Goal: Information Seeking & Learning: Learn about a topic

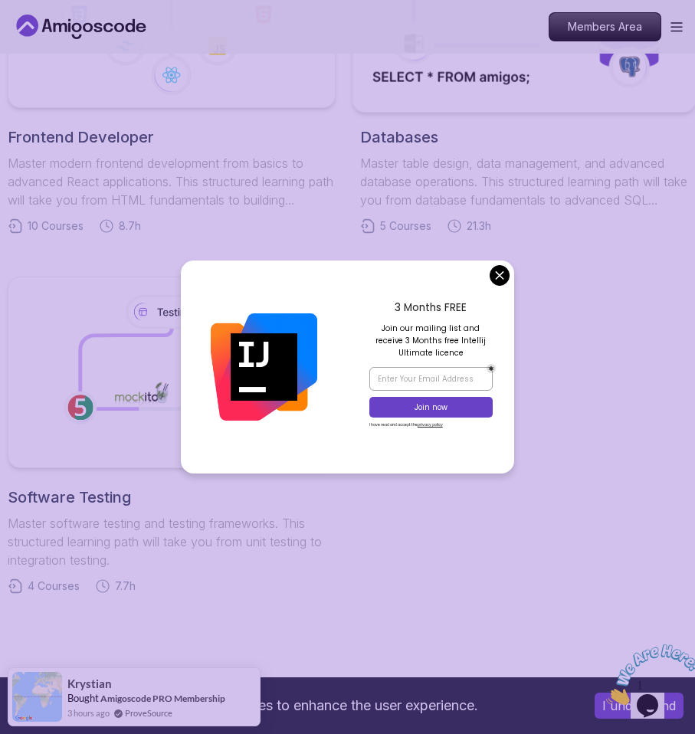
scroll to position [1101, 0]
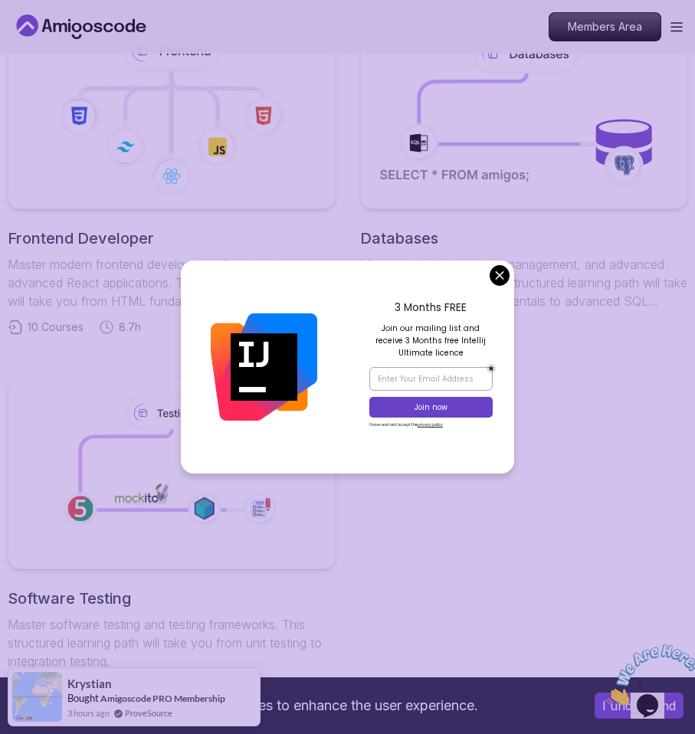
click at [500, 277] on body "This website uses cookies to enhance the user experience. I understand Products…" at bounding box center [347, 344] width 695 height 2890
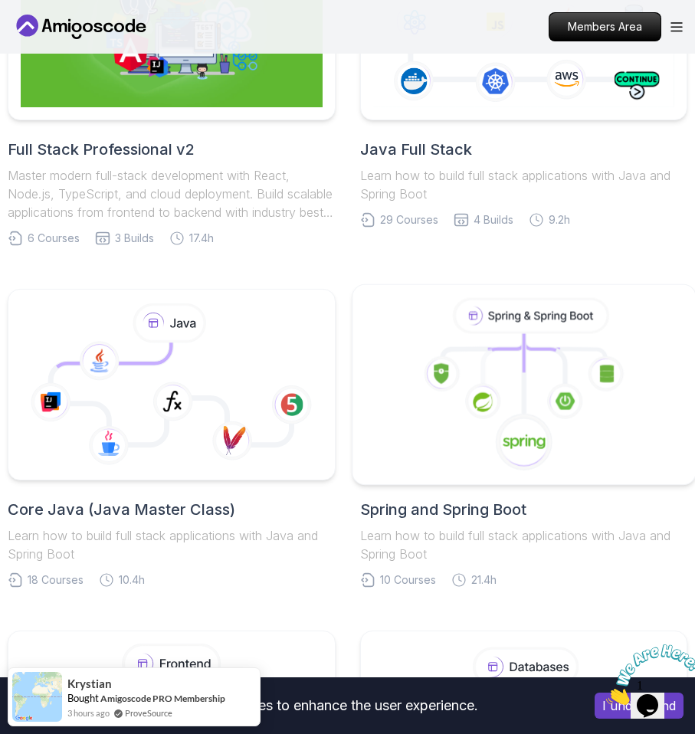
scroll to position [392, 0]
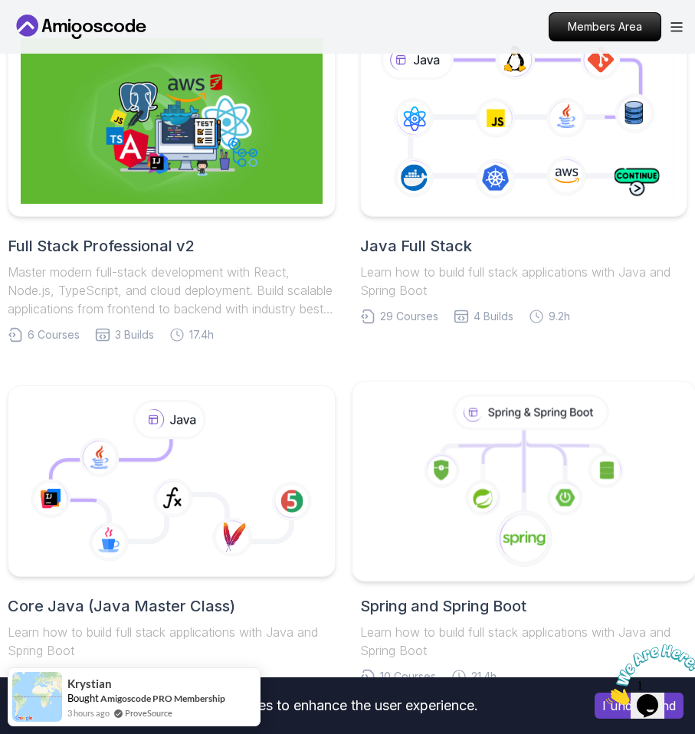
click at [474, 451] on icon at bounding box center [524, 482] width 317 height 174
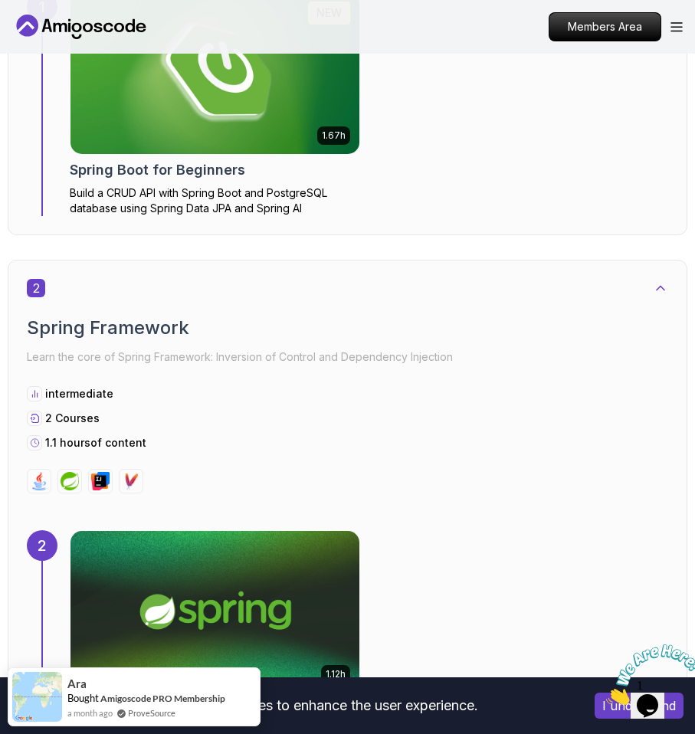
scroll to position [792, 0]
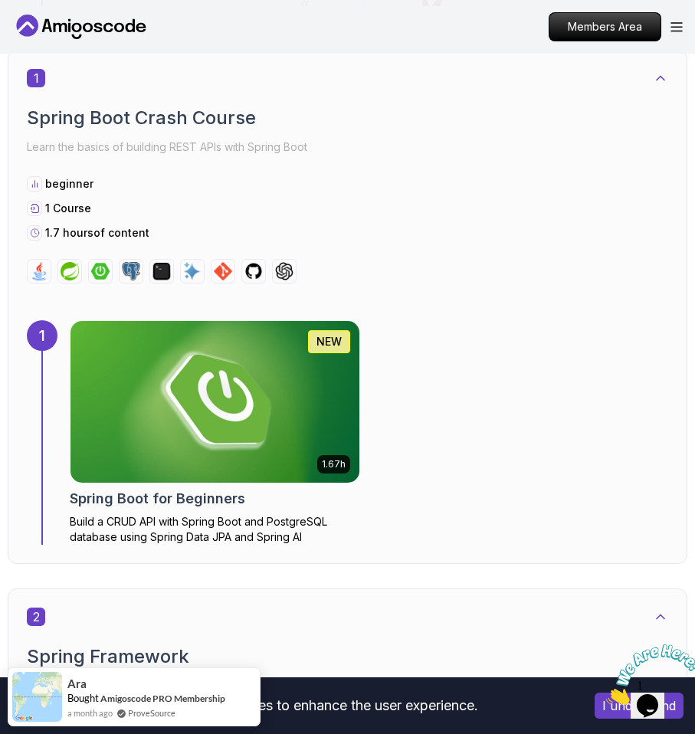
click at [213, 428] on img at bounding box center [215, 401] width 303 height 169
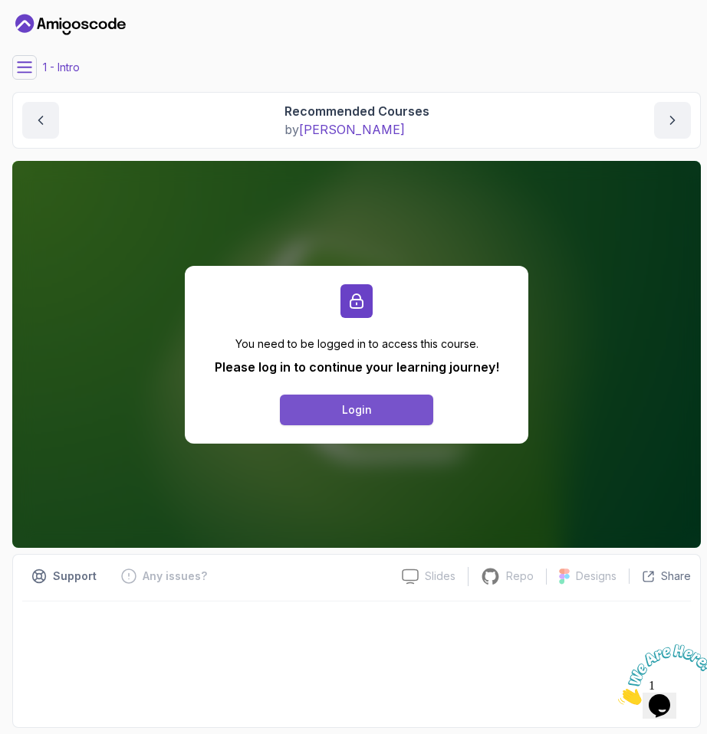
click at [353, 414] on div "Login" at bounding box center [357, 409] width 30 height 15
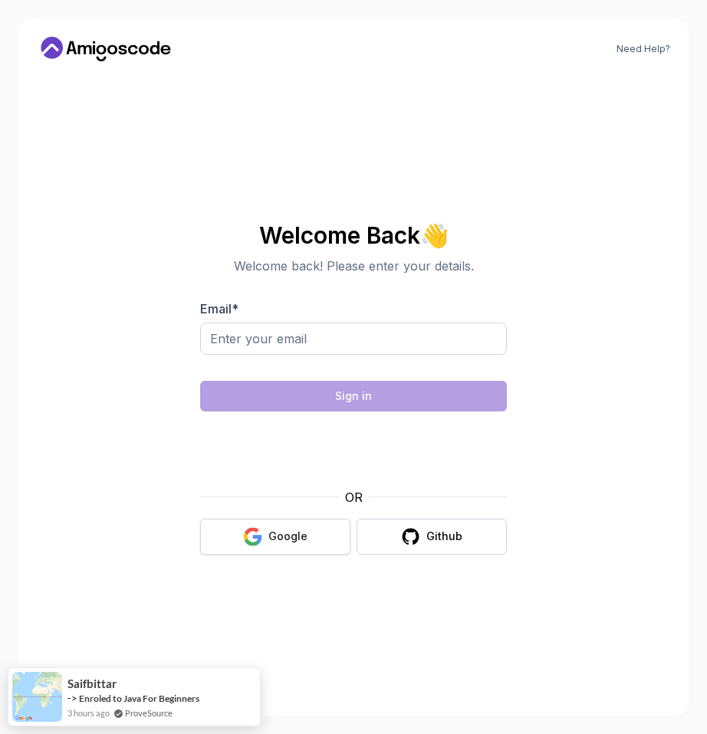
click at [261, 526] on button "Google" at bounding box center [275, 537] width 150 height 36
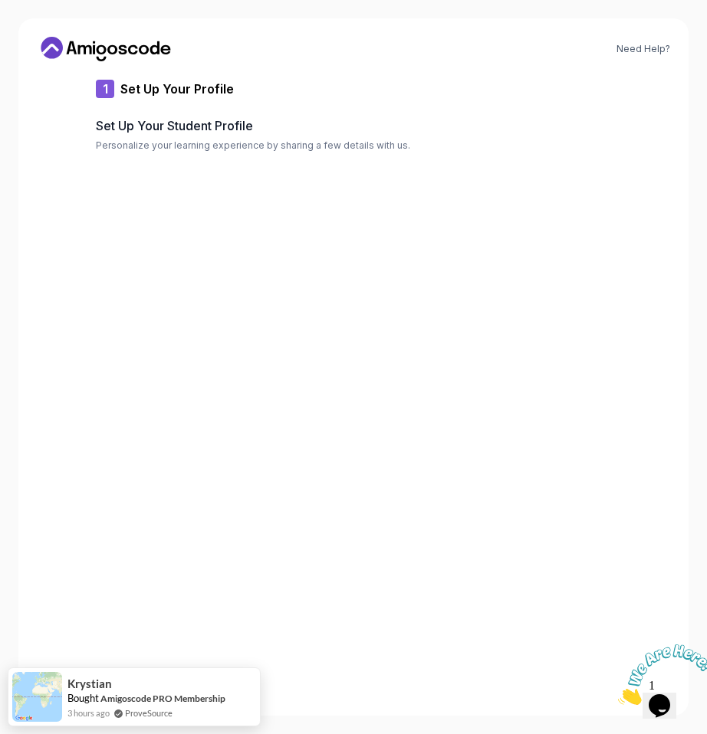
type input "dynamicowlc39f2"
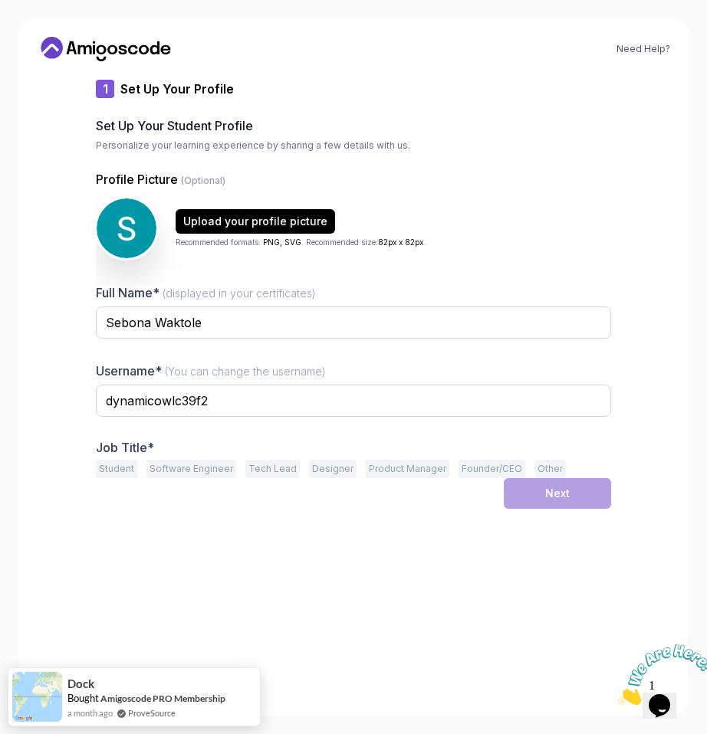
click at [126, 468] on button "Student" at bounding box center [116, 469] width 41 height 18
click at [566, 498] on div "Next" at bounding box center [557, 493] width 25 height 15
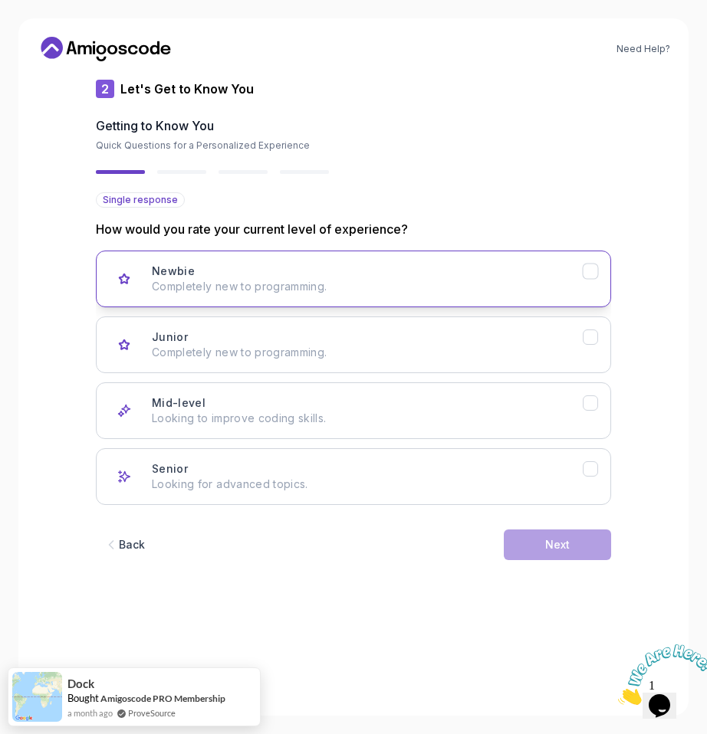
click at [379, 278] on div "Newbie Completely new to programming." at bounding box center [367, 279] width 431 height 31
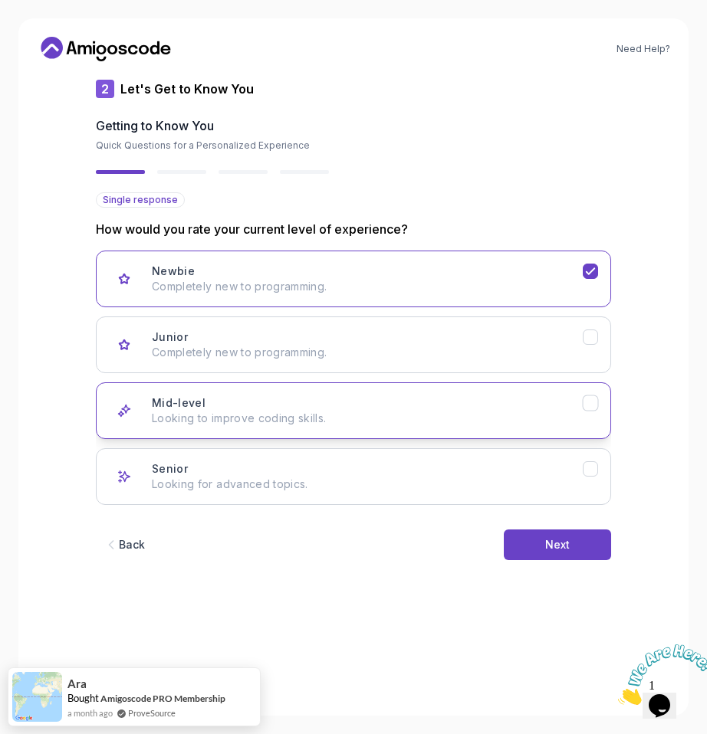
click at [320, 414] on p "Looking to improve coding skills." at bounding box center [367, 418] width 431 height 15
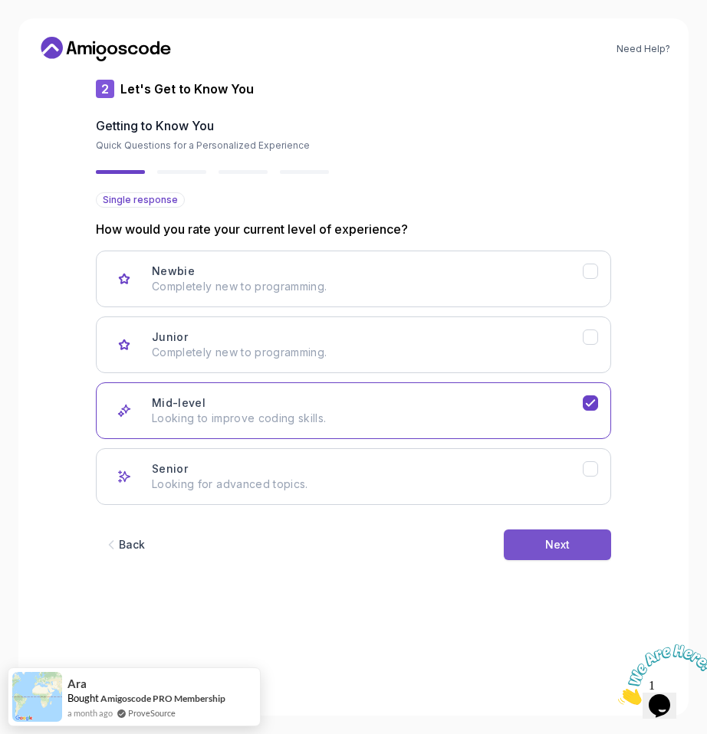
click at [533, 533] on button "Next" at bounding box center [557, 545] width 107 height 31
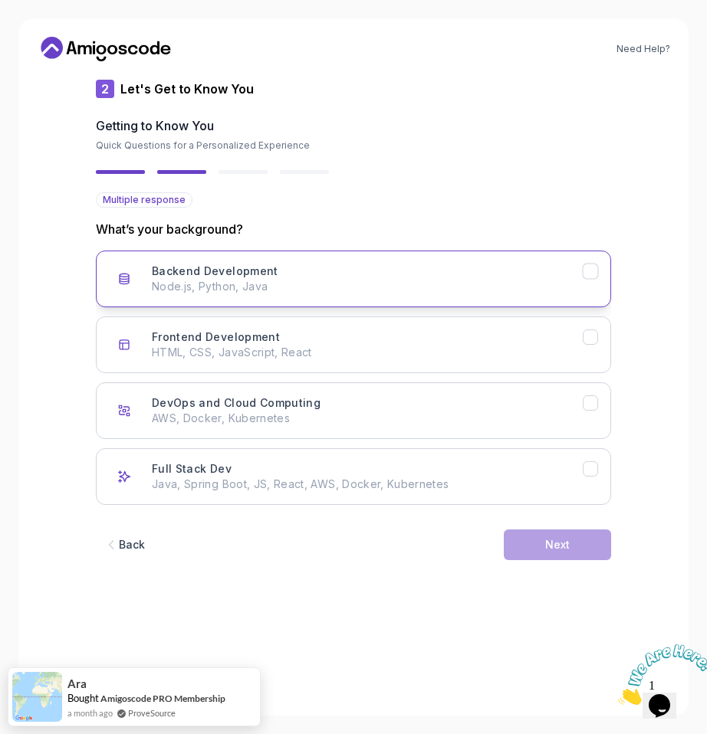
click at [402, 279] on p "Node.js, Python, Java" at bounding box center [367, 286] width 431 height 15
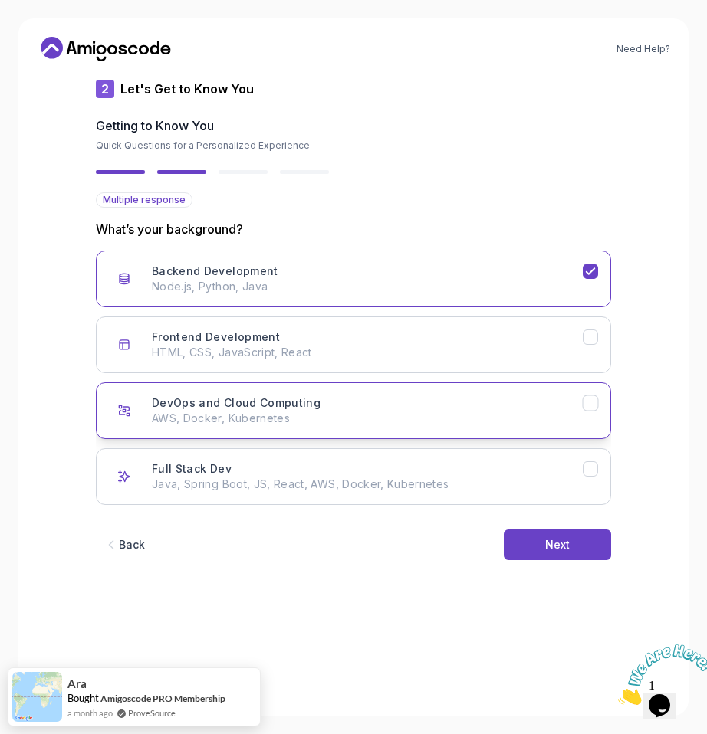
click at [381, 404] on div "DevOps and Cloud Computing AWS, Docker, Kubernetes" at bounding box center [367, 410] width 431 height 31
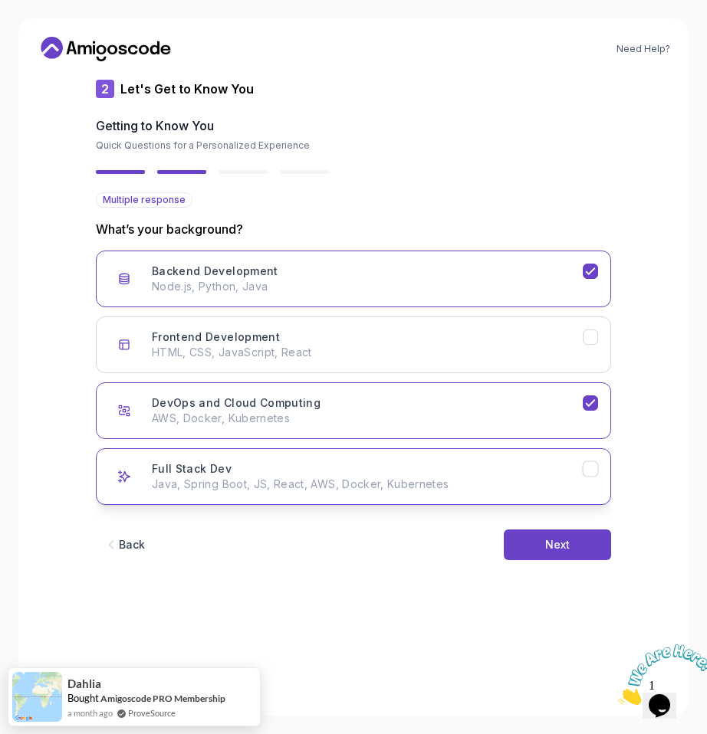
click at [467, 471] on div "Full Stack Dev Java, Spring Boot, JS, React, AWS, Docker, Kubernetes" at bounding box center [367, 476] width 431 height 31
click at [562, 556] on button "Next" at bounding box center [557, 545] width 107 height 31
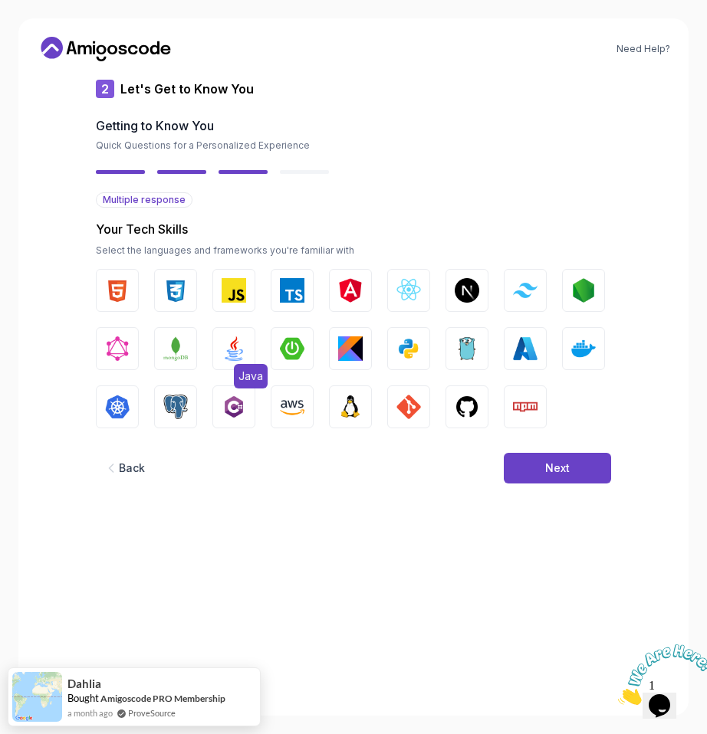
click at [252, 366] on span "Java" at bounding box center [251, 376] width 34 height 25
click at [182, 399] on img "button" at bounding box center [175, 407] width 25 height 25
click at [347, 405] on img "button" at bounding box center [350, 407] width 25 height 25
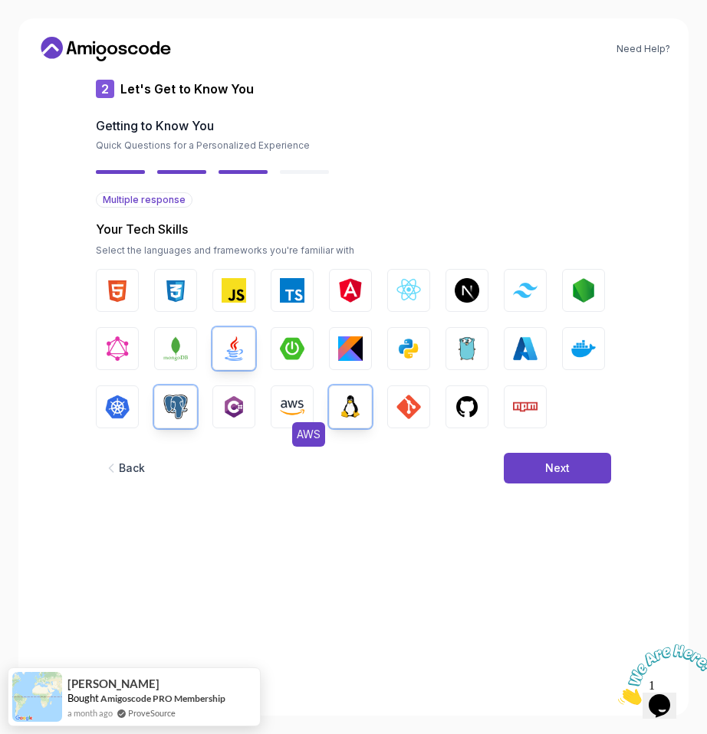
click at [310, 397] on button "AWS" at bounding box center [292, 406] width 43 height 43
click at [232, 287] on img "button" at bounding box center [233, 290] width 25 height 25
click at [236, 292] on img "button" at bounding box center [233, 290] width 25 height 25
click at [537, 463] on button "Next" at bounding box center [557, 468] width 107 height 31
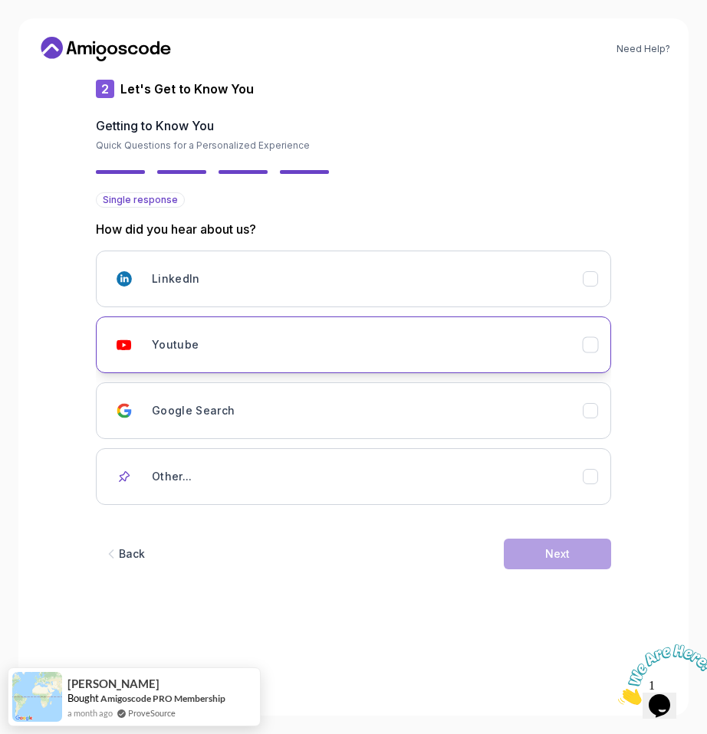
click at [268, 346] on div "Youtube" at bounding box center [367, 345] width 431 height 31
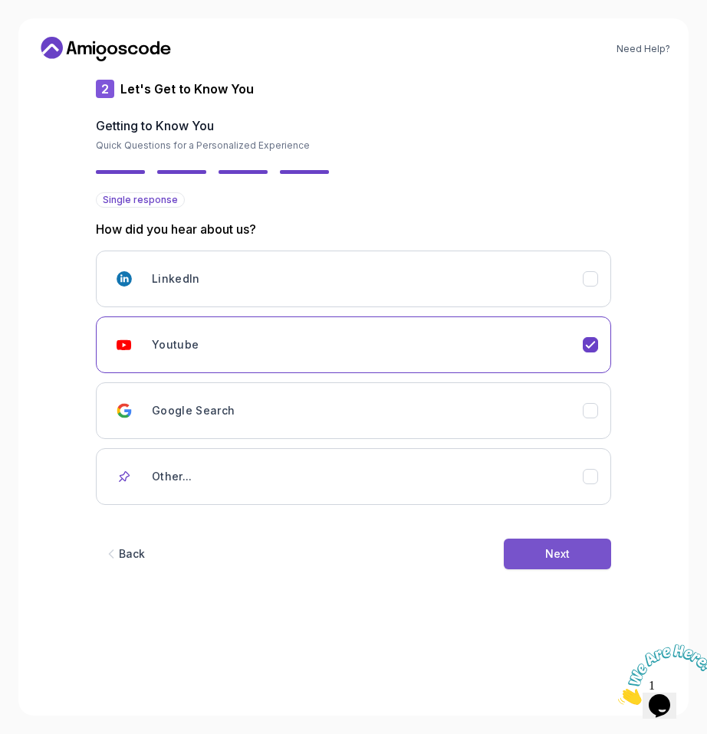
click at [555, 544] on button "Next" at bounding box center [557, 554] width 107 height 31
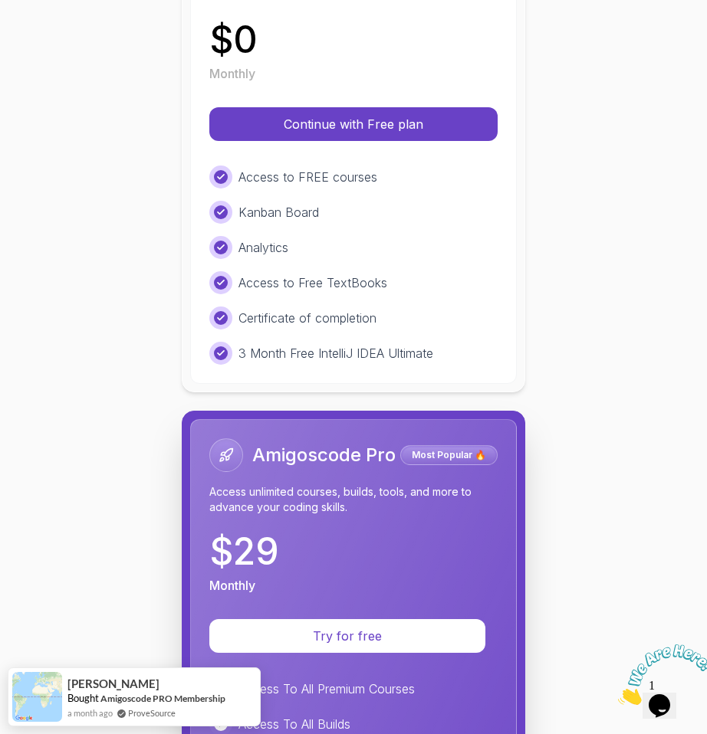
scroll to position [290, 0]
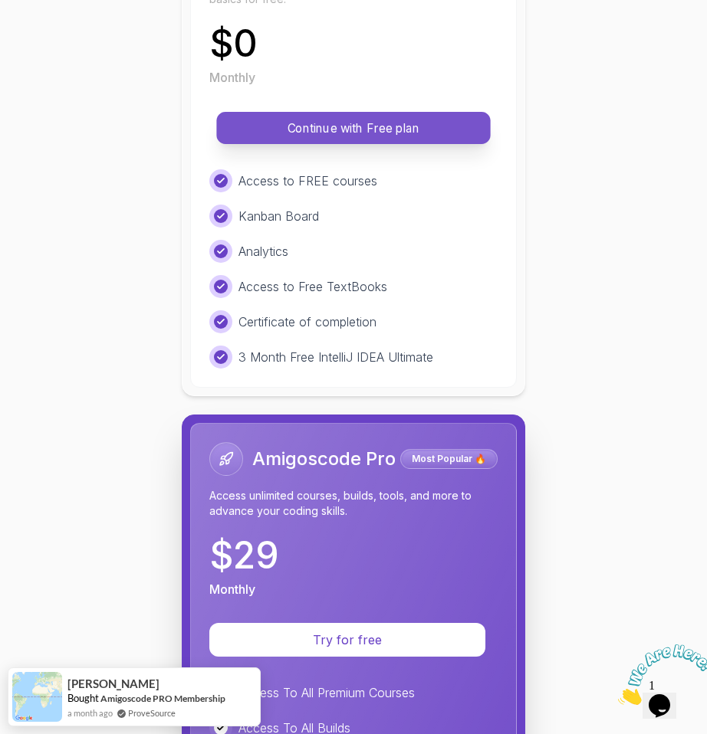
click at [382, 124] on p "Continue with Free plan" at bounding box center [353, 129] width 239 height 18
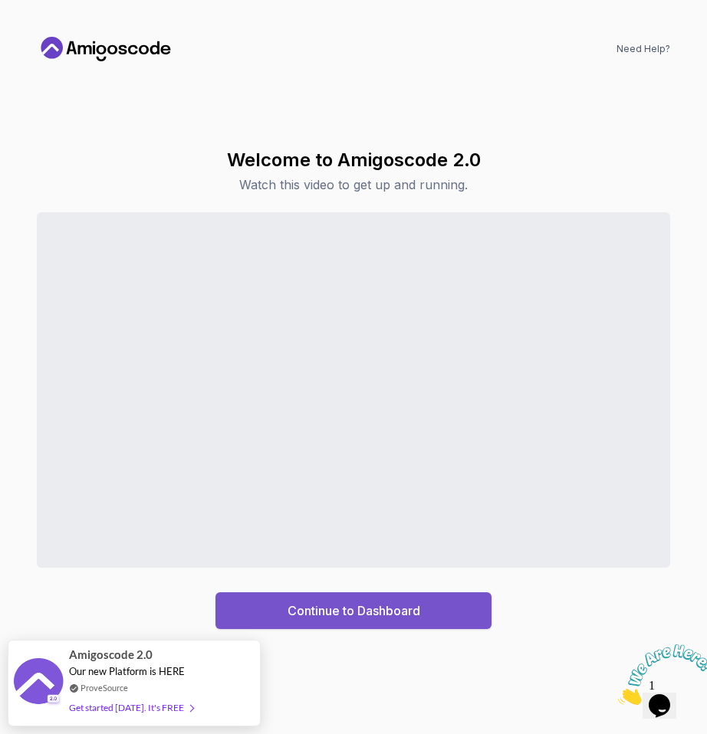
click at [365, 612] on div "Continue to Dashboard" at bounding box center [353, 611] width 133 height 18
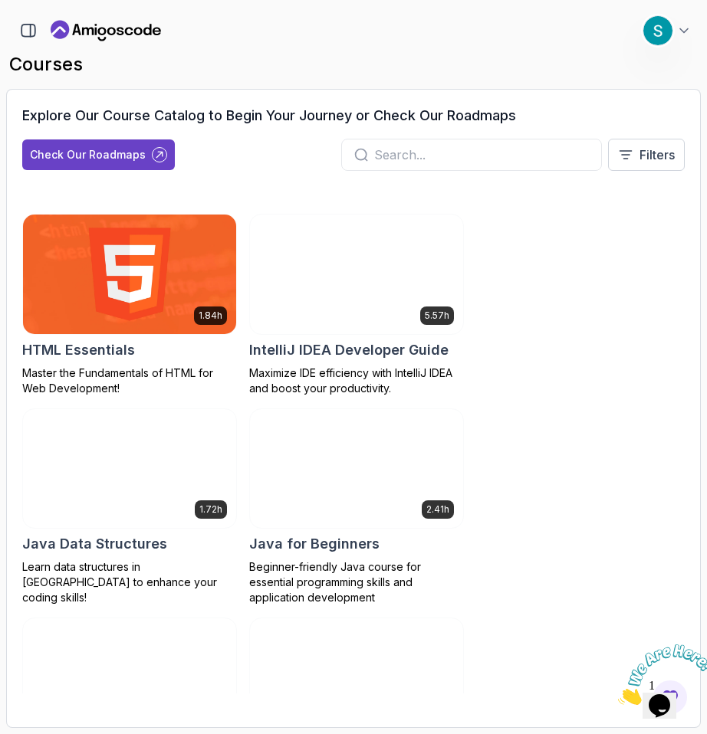
scroll to position [166, 0]
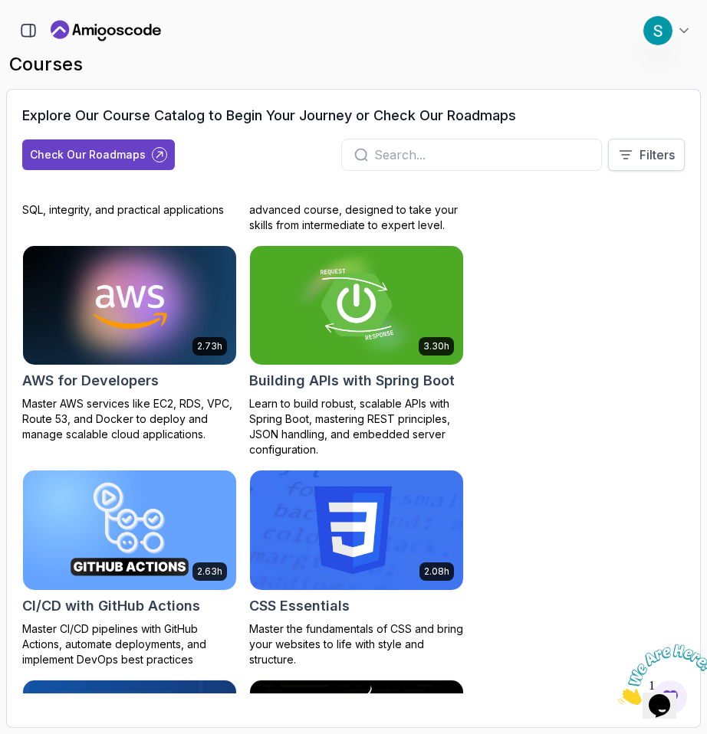
click at [652, 162] on p "Filters" at bounding box center [656, 155] width 35 height 18
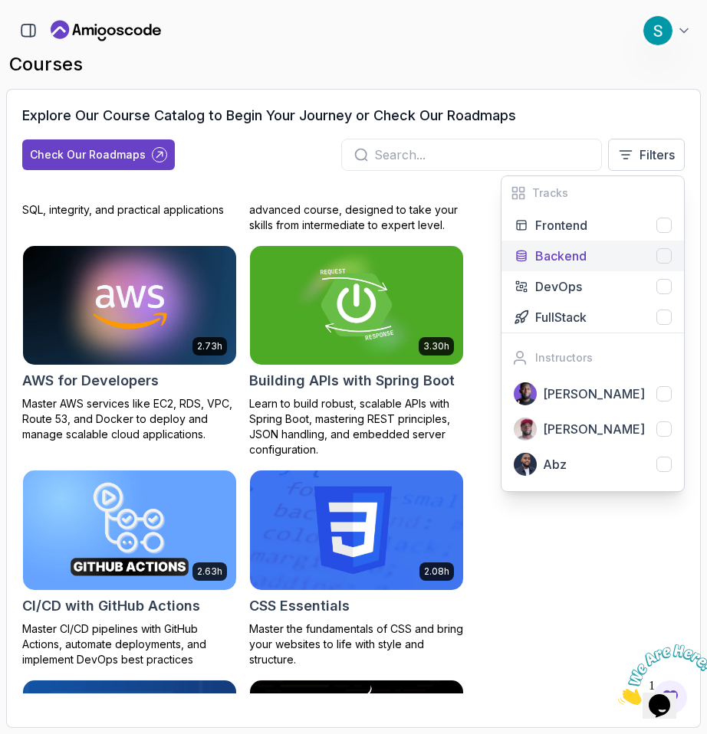
click at [664, 258] on div at bounding box center [663, 255] width 15 height 15
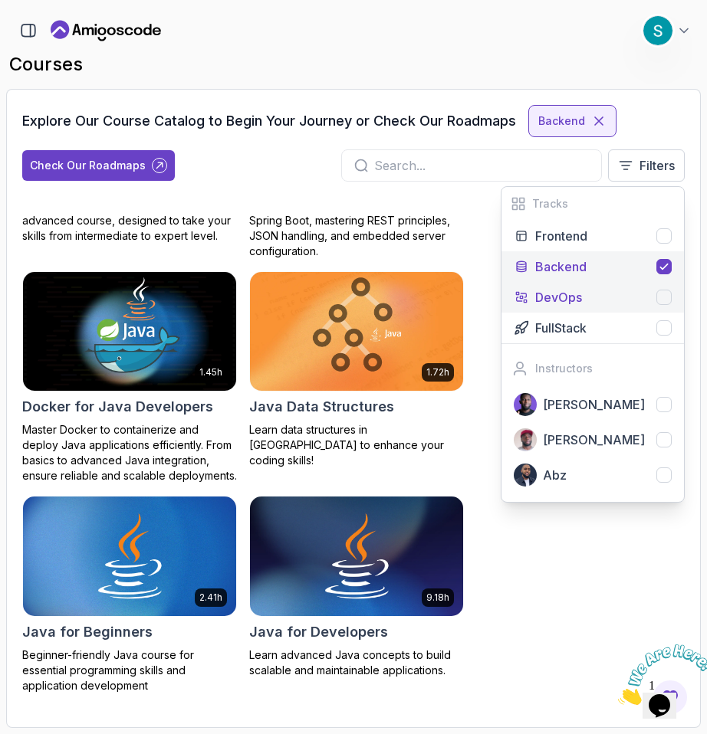
click at [665, 292] on div at bounding box center [663, 297] width 15 height 15
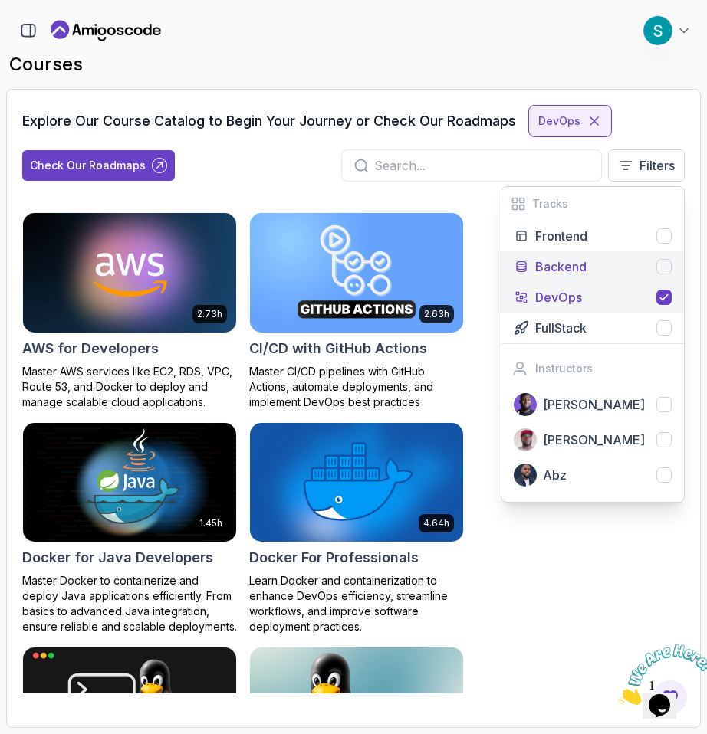
click at [646, 263] on div "Backend" at bounding box center [603, 267] width 136 height 18
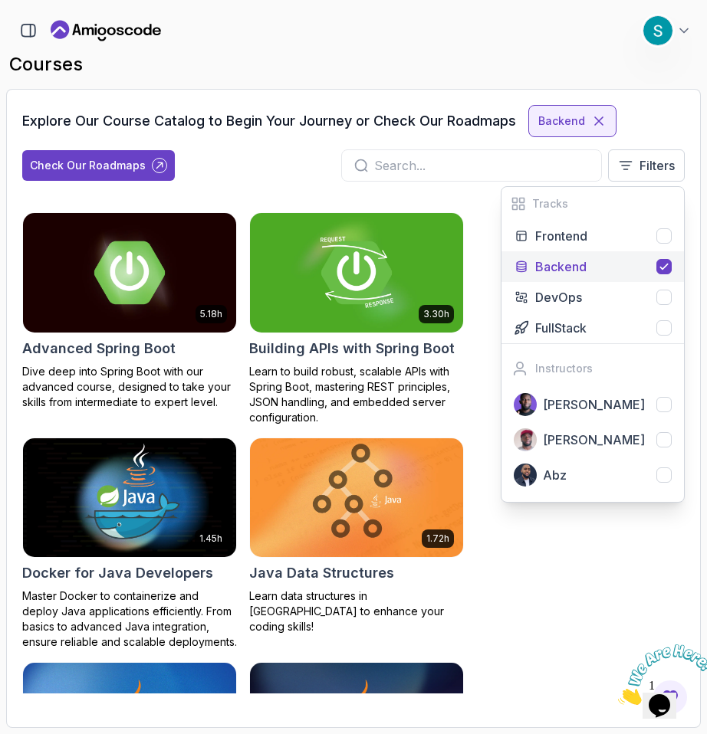
click at [598, 579] on div "5.18h Advanced Spring Boot Dive deep into Spring Boot with our advanced course,…" at bounding box center [353, 452] width 662 height 481
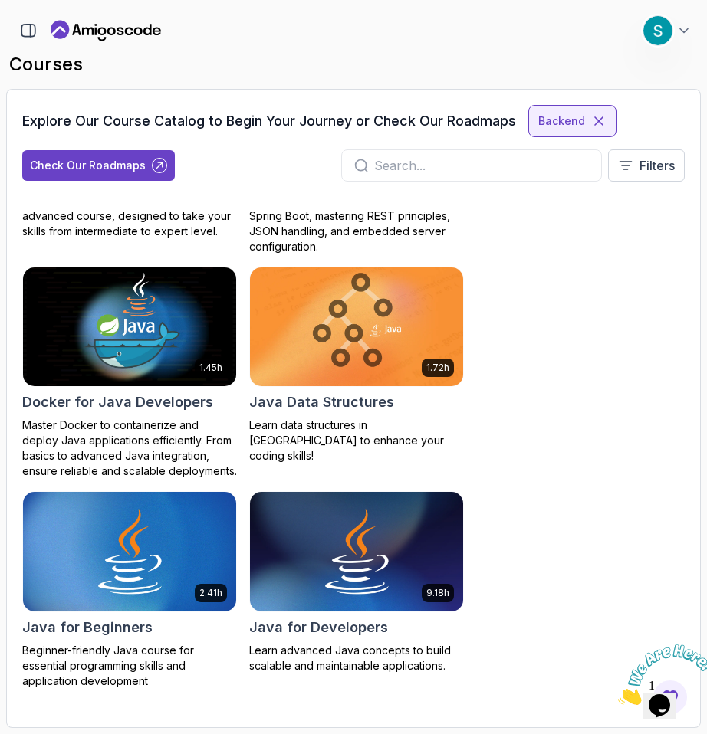
scroll to position [84, 0]
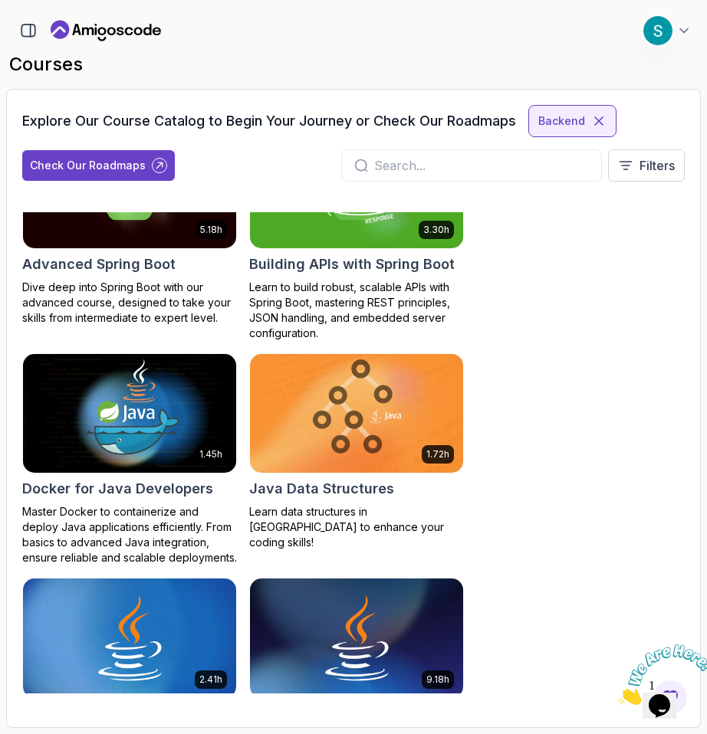
click at [389, 174] on input "text" at bounding box center [481, 165] width 215 height 18
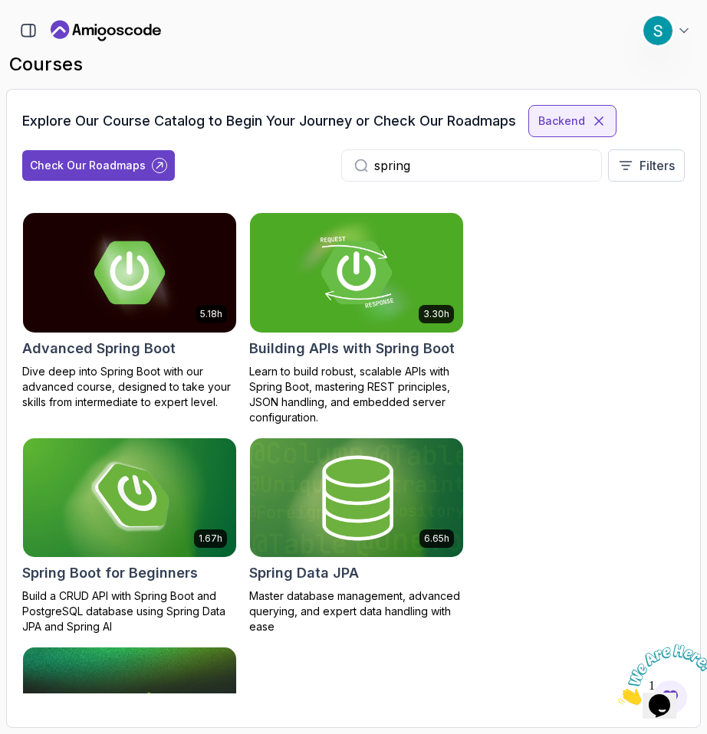
scroll to position [182, 0]
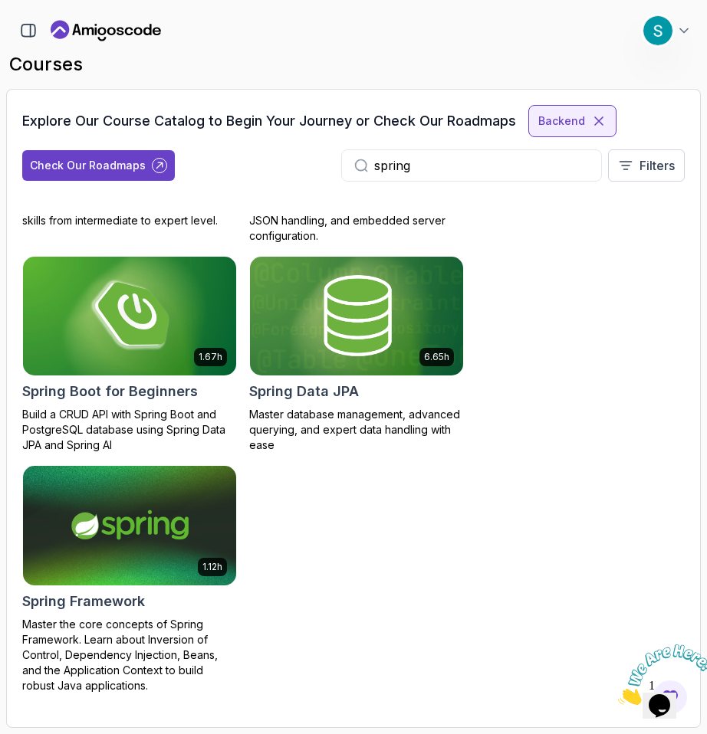
type input "spring"
click at [124, 530] on img at bounding box center [130, 525] width 224 height 125
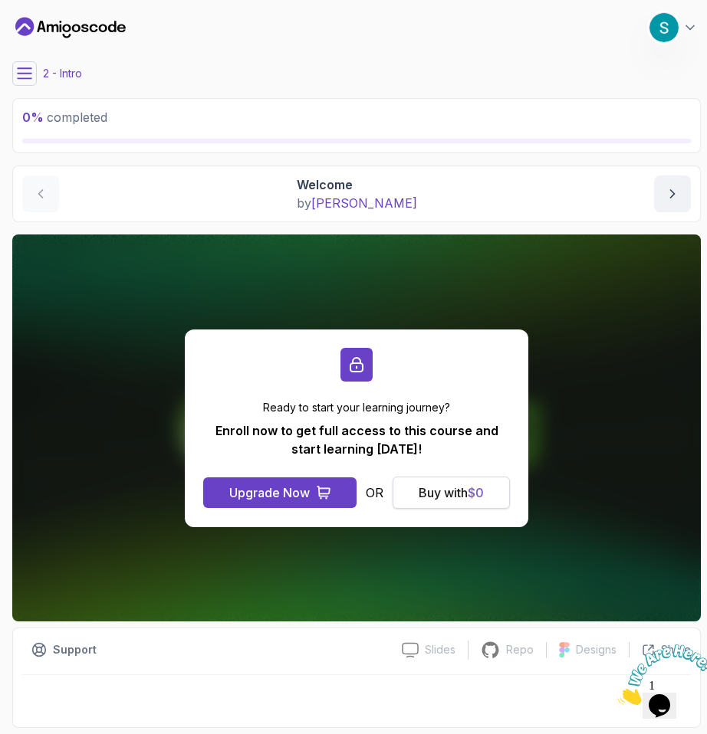
click at [425, 496] on div "Buy with $ 0" at bounding box center [450, 493] width 65 height 18
click at [267, 495] on div "Upgrade Now" at bounding box center [269, 493] width 80 height 18
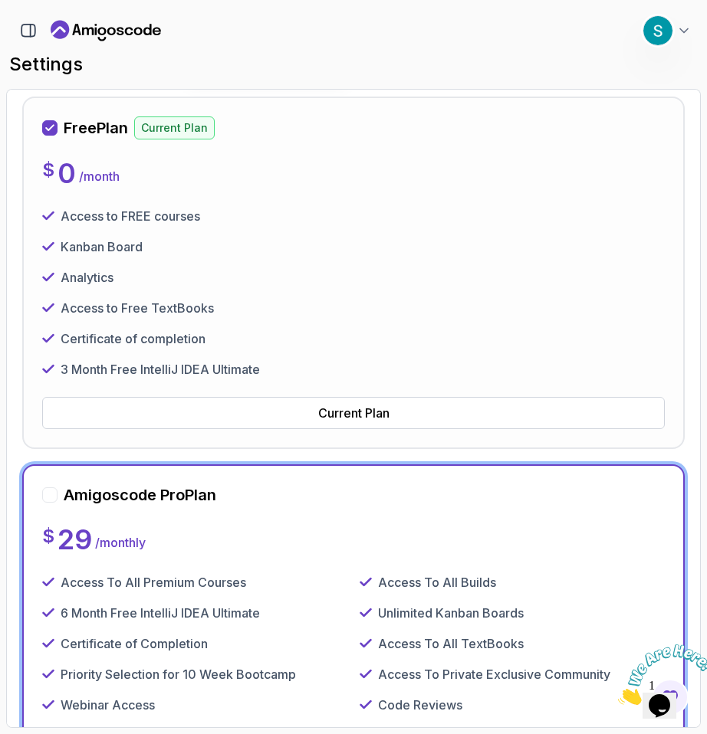
scroll to position [208, 0]
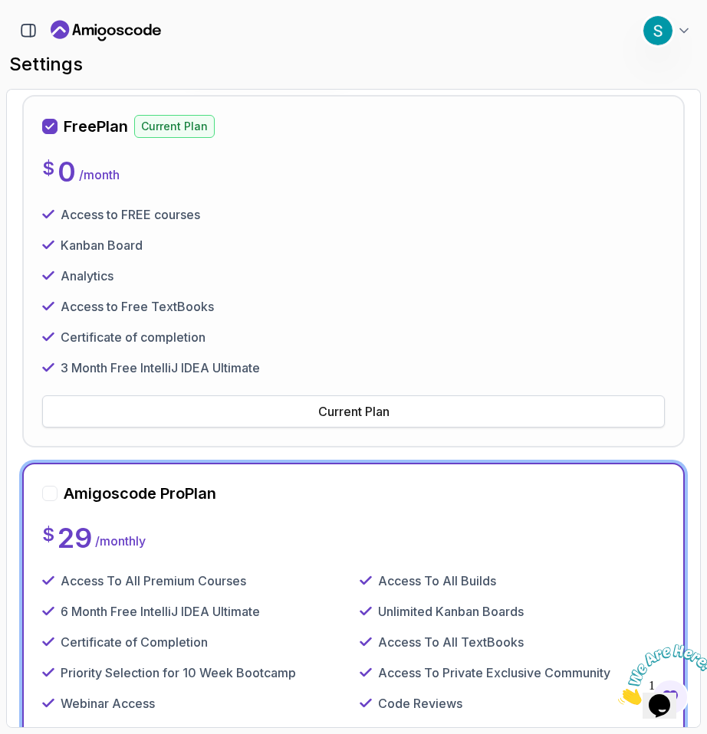
click at [345, 414] on div "Current Plan" at bounding box center [353, 411] width 71 height 18
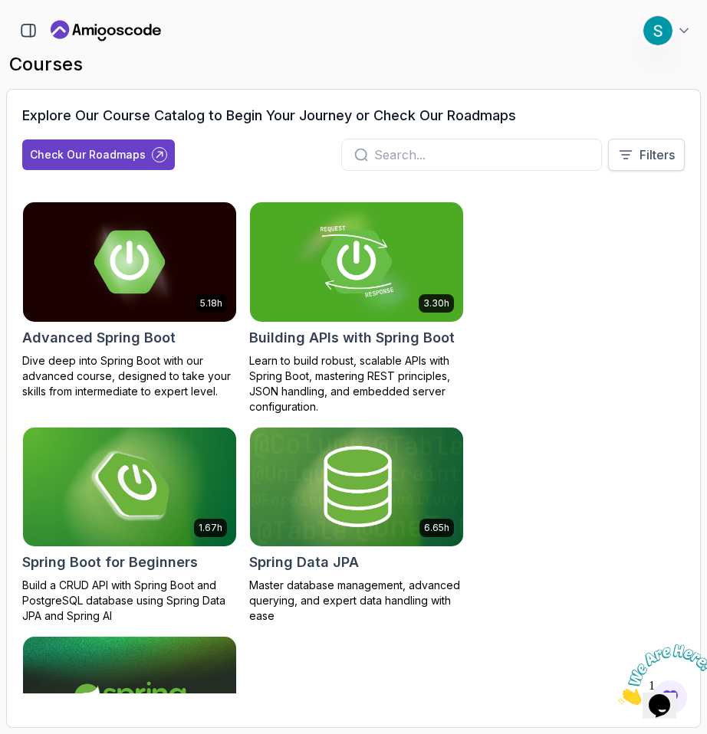
click at [627, 152] on icon at bounding box center [625, 154] width 15 height 15
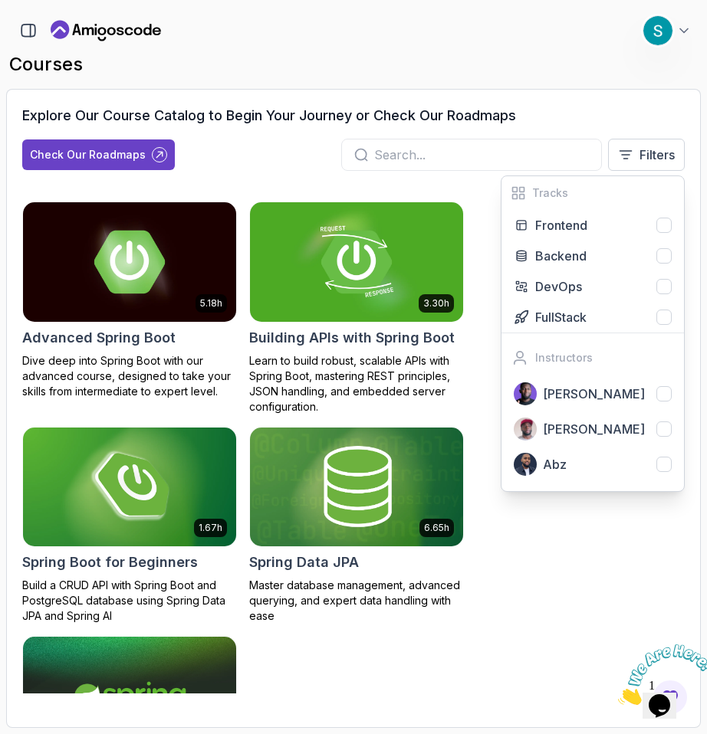
click at [376, 152] on input "text" at bounding box center [481, 155] width 215 height 18
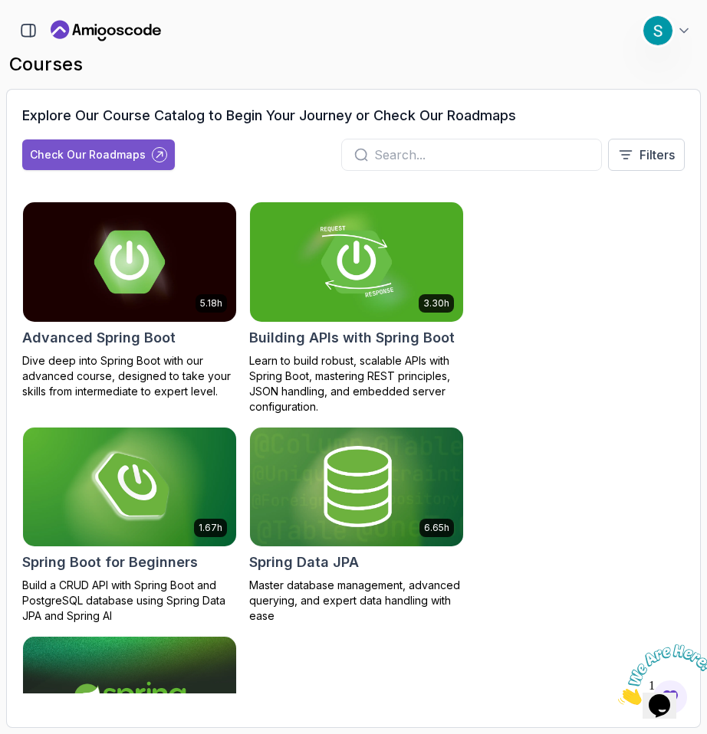
click at [156, 153] on icon at bounding box center [159, 155] width 12 height 12
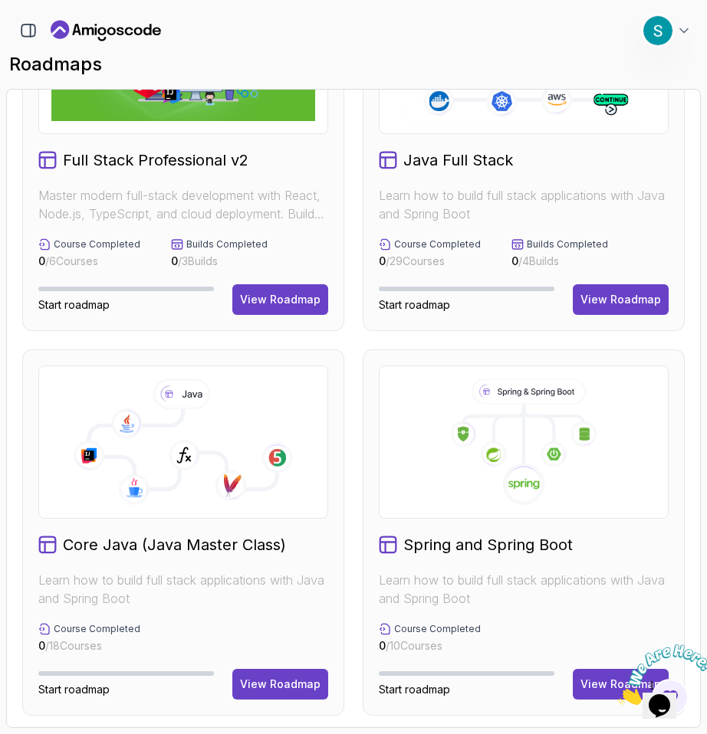
scroll to position [357, 0]
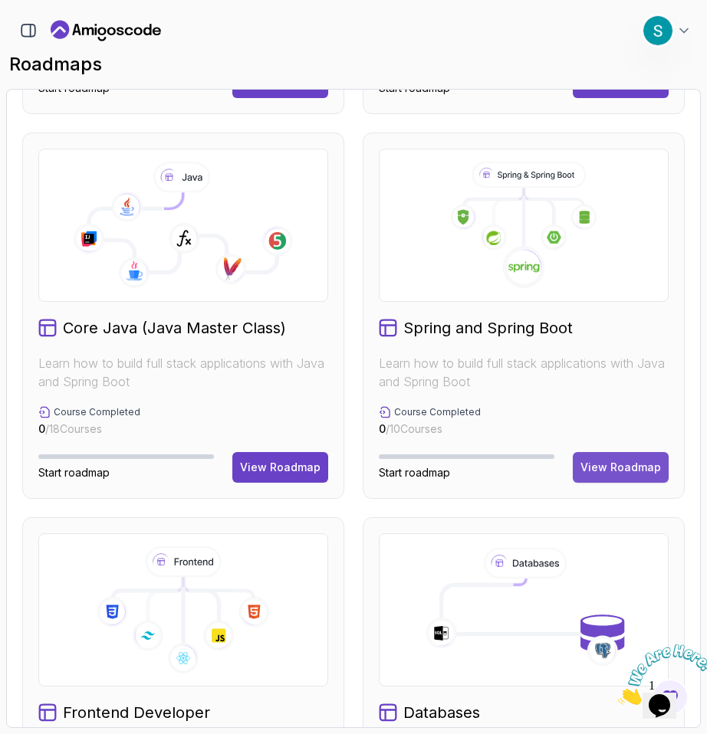
click at [609, 461] on div "View Roadmap" at bounding box center [620, 467] width 80 height 15
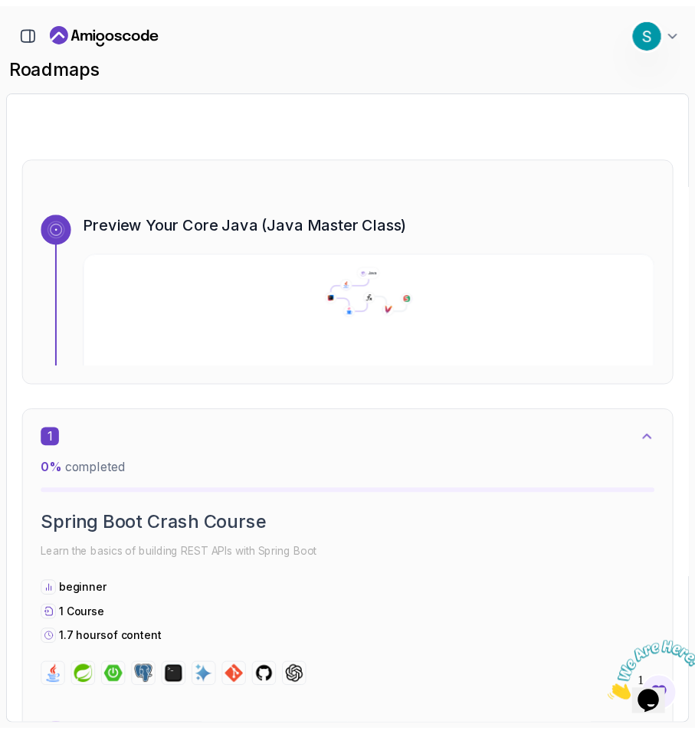
scroll to position [275, 0]
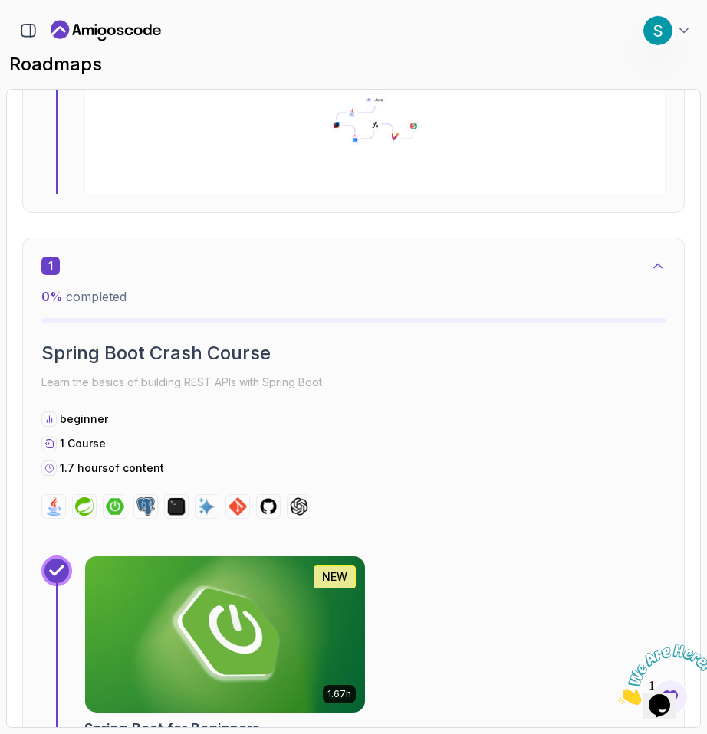
click at [206, 600] on img at bounding box center [225, 635] width 294 height 165
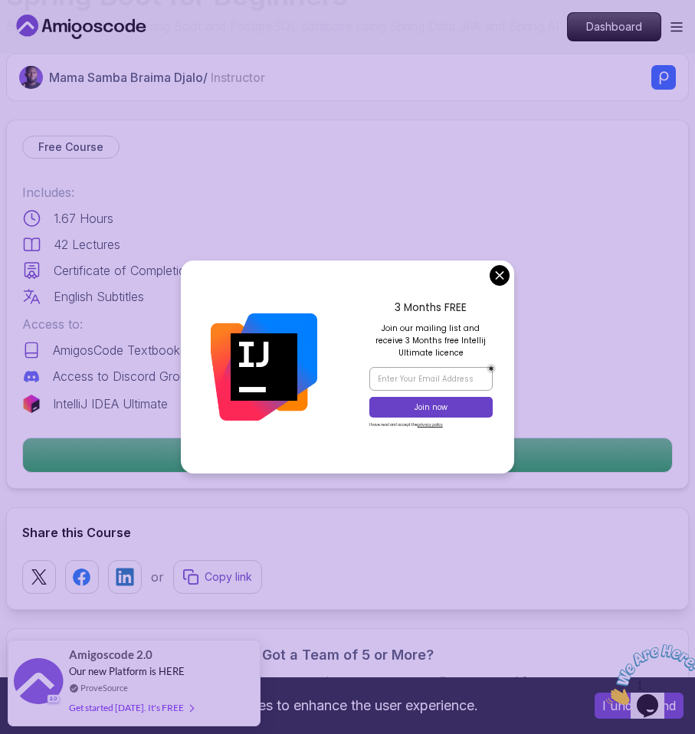
scroll to position [514, 0]
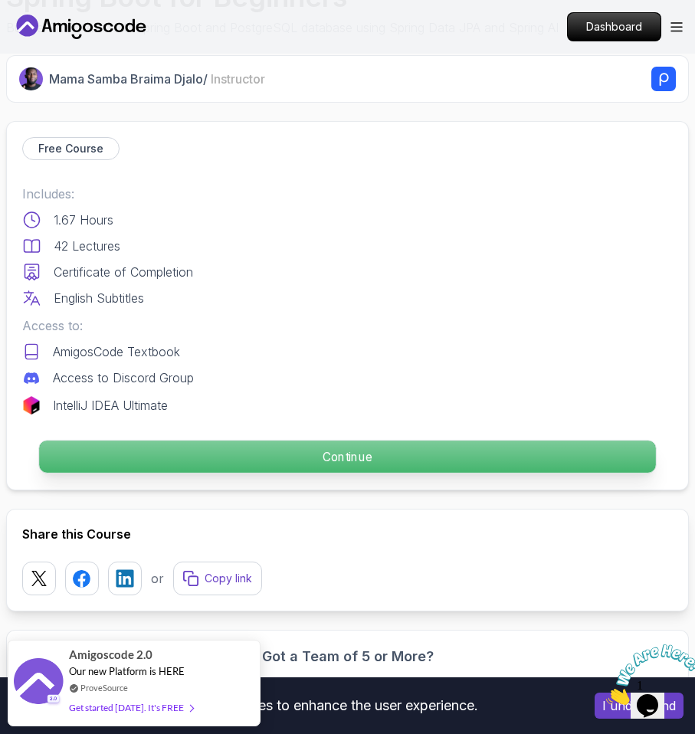
click at [381, 467] on p "Continue" at bounding box center [347, 457] width 617 height 32
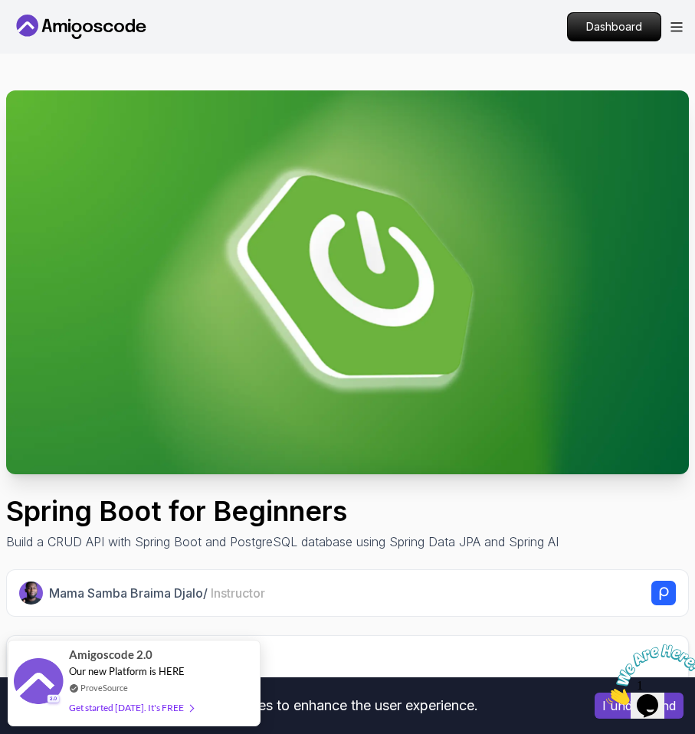
click at [379, 368] on img at bounding box center [347, 282] width 683 height 384
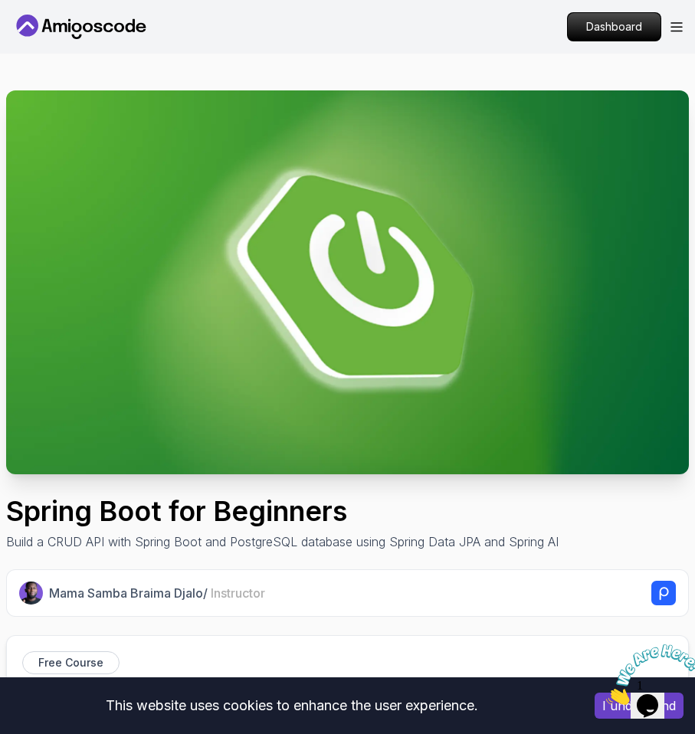
click at [316, 330] on img at bounding box center [347, 282] width 683 height 384
